Goal: Task Accomplishment & Management: Manage account settings

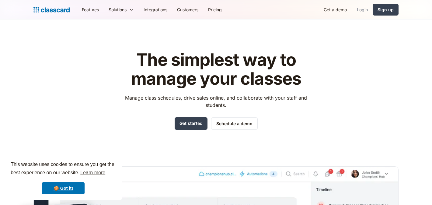
click at [364, 11] on link "Login" at bounding box center [362, 10] width 21 height 14
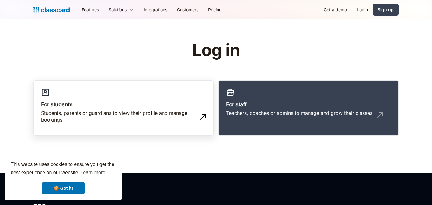
click at [148, 109] on link "For students Students, parents or guardians to view their profile and manage bo…" at bounding box center [123, 107] width 180 height 55
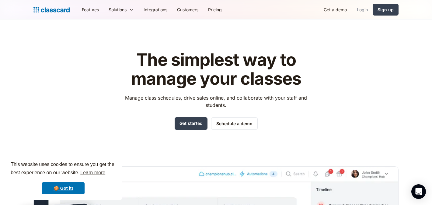
click at [360, 9] on link "Login" at bounding box center [362, 10] width 21 height 14
